Goal: Information Seeking & Learning: Learn about a topic

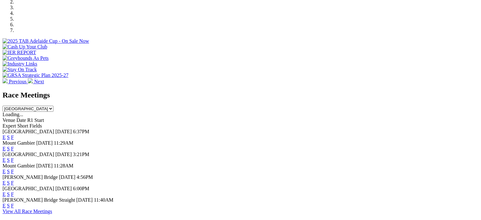
scroll to position [214, 0]
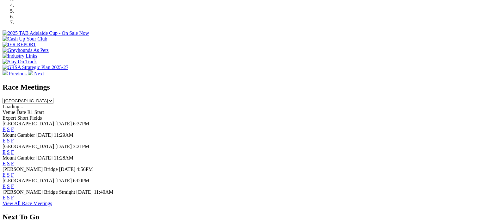
click at [14, 127] on link "F" at bounding box center [12, 129] width 3 height 5
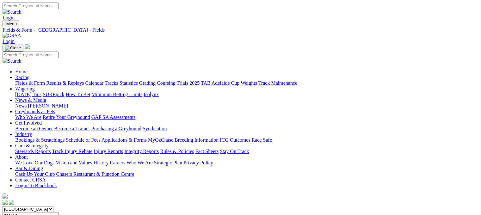
drag, startPoint x: 393, startPoint y: 94, endPoint x: 400, endPoint y: 86, distance: 10.8
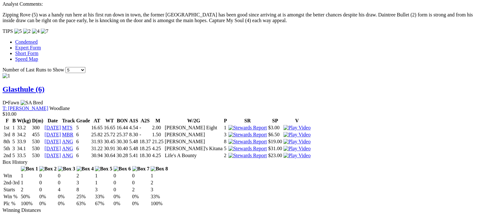
scroll to position [567, 0]
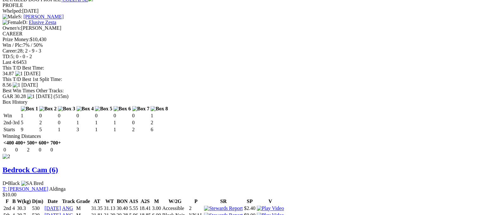
scroll to position [821, 0]
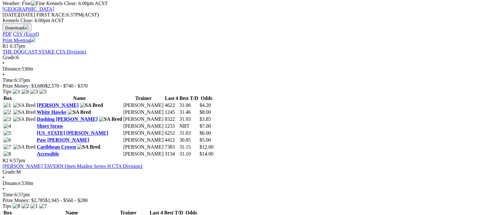
scroll to position [41, 0]
